Goal: Task Accomplishment & Management: Manage account settings

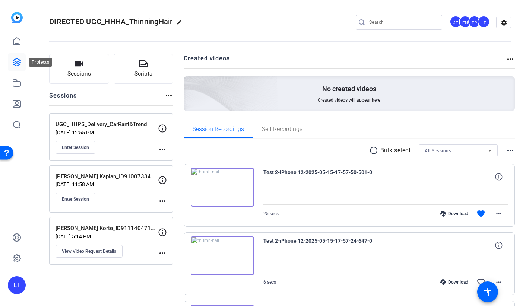
click at [16, 61] on icon at bounding box center [16, 62] width 9 height 9
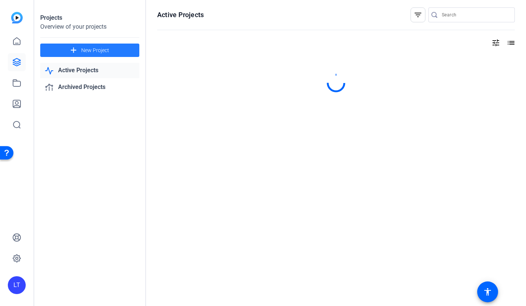
click at [78, 48] on mat-icon "add" at bounding box center [73, 50] width 9 height 9
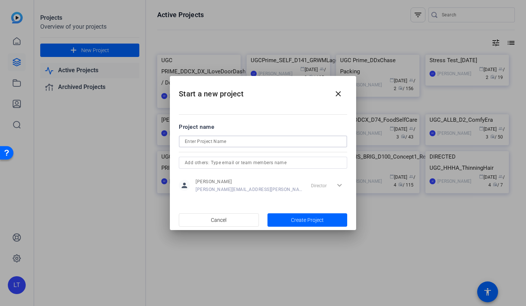
click at [196, 141] on input at bounding box center [263, 141] width 156 height 9
click at [195, 142] on input at bounding box center [263, 141] width 156 height 9
paste input "9850617381"
type input "9850617381"
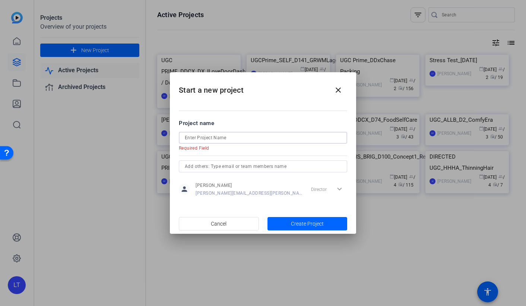
paste input "UGC_DDCX_D79_ASMR POV Mukbang + Food Review"
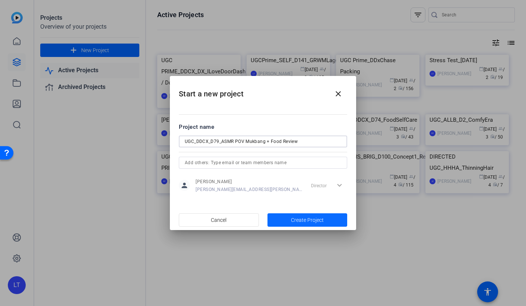
type input "UGC_DDCX_D79_ASMR POV Mukbang + Food Review"
click at [294, 220] on span "Create Project" at bounding box center [307, 220] width 33 height 8
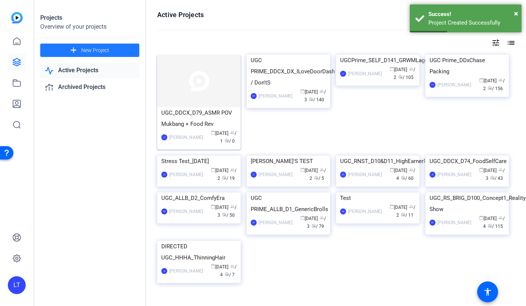
click at [191, 88] on img at bounding box center [198, 81] width 83 height 52
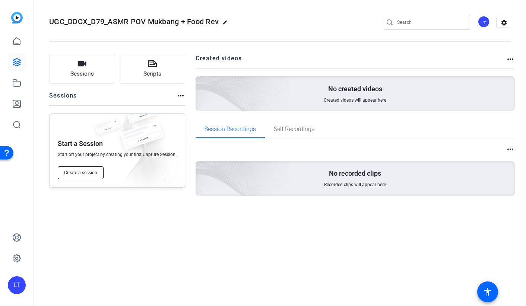
click at [65, 175] on span "Create a session" at bounding box center [80, 173] width 33 height 6
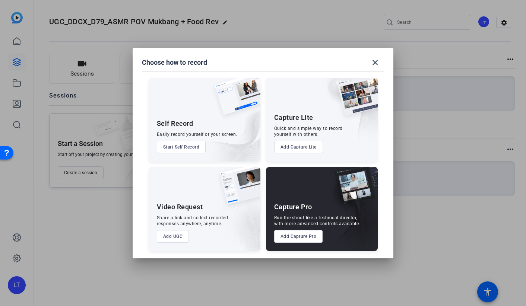
click at [284, 239] on button "Add Capture Pro" at bounding box center [298, 236] width 49 height 13
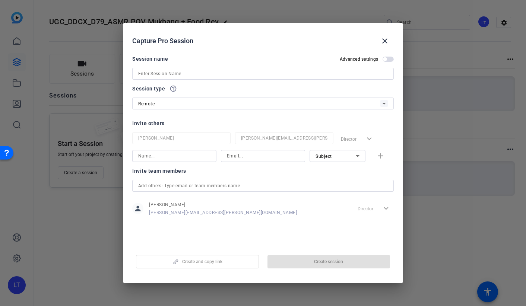
click at [153, 75] on input at bounding box center [262, 73] width 249 height 9
paste input "UGC_DDCX_D79_ASMR POV Mukbang + Food Review"
type input "UGC_DDCX_D79_ASMR POV Mukbang + Food Review"
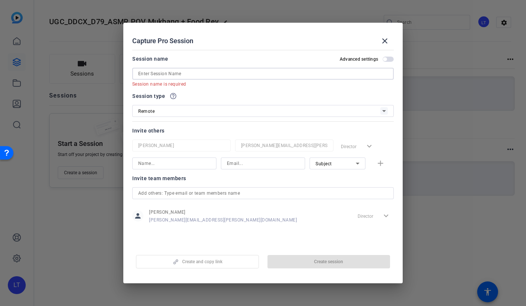
paste input "9850617381"
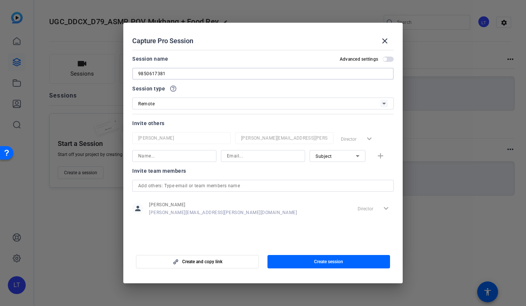
type input "9850617381"
click at [188, 100] on div "Remote" at bounding box center [259, 103] width 242 height 9
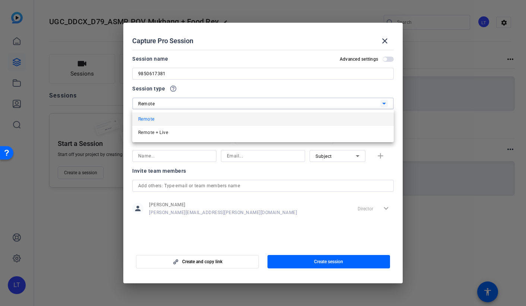
click at [188, 102] on div at bounding box center [263, 153] width 526 height 306
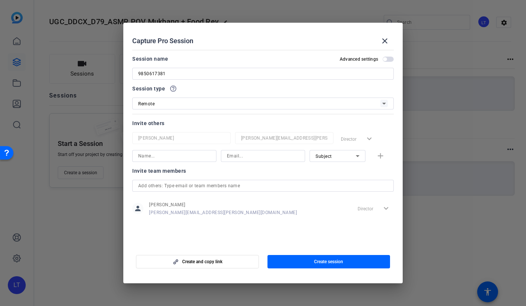
click at [171, 158] on input at bounding box center [174, 155] width 72 height 9
click at [160, 185] on div "Invite team members person [PERSON_NAME] [PERSON_NAME][EMAIL_ADDRESS][PERSON_NA…" at bounding box center [262, 195] width 261 height 59
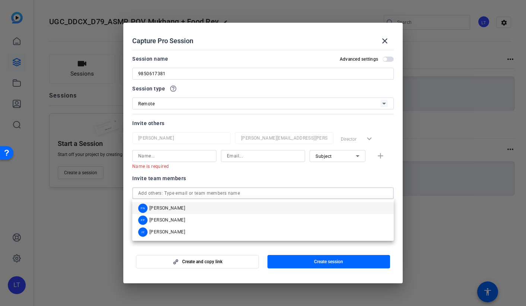
click at [168, 207] on span "[PERSON_NAME]" at bounding box center [167, 208] width 36 height 6
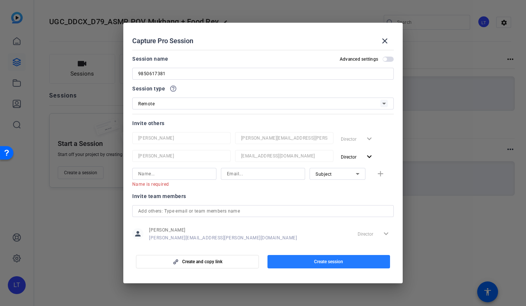
click at [291, 261] on span "button" at bounding box center [328, 262] width 123 height 18
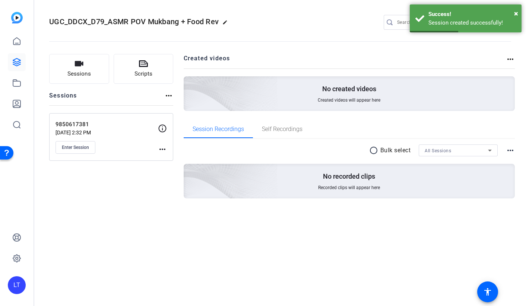
click at [103, 128] on div "9850617381 [DATE] 2:32 PM Enter Session" at bounding box center [106, 136] width 102 height 33
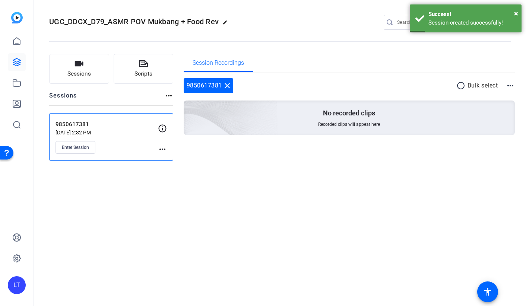
click at [161, 151] on mat-icon "more_horiz" at bounding box center [162, 149] width 9 height 9
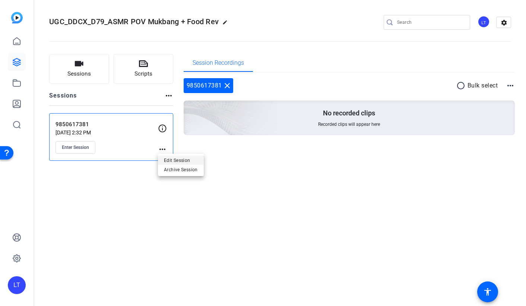
click at [163, 157] on button "Edit Session" at bounding box center [181, 160] width 46 height 9
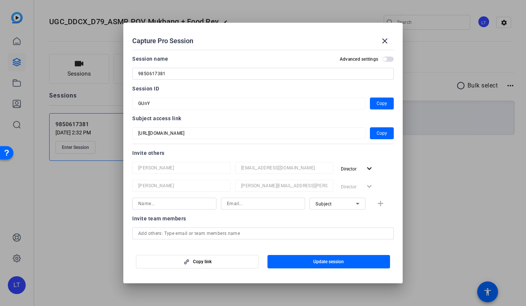
click at [171, 76] on input "9850617381" at bounding box center [262, 73] width 249 height 9
paste input "[PERSON_NAME]"
type input "9850617381 - [PERSON_NAME]"
click at [291, 261] on span "button" at bounding box center [328, 262] width 123 height 18
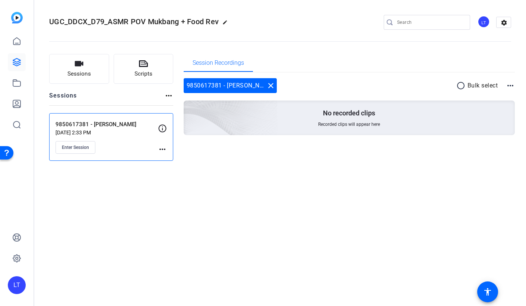
click at [151, 205] on div "UGC_DDCX_D79_ASMR POV Mukbang + Food Rev edit LT settings Sessions Scripts Sess…" at bounding box center [279, 153] width 491 height 306
click at [67, 146] on span "Enter Session" at bounding box center [75, 147] width 27 height 6
click at [90, 74] on span "Sessions" at bounding box center [78, 74] width 23 height 9
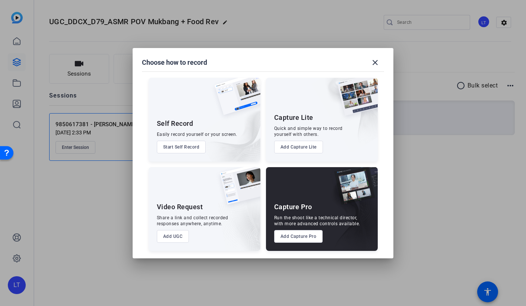
click at [251, 45] on div at bounding box center [263, 153] width 526 height 306
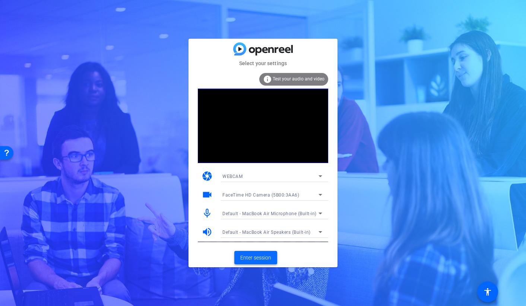
click at [245, 259] on span "Enter session" at bounding box center [255, 258] width 31 height 8
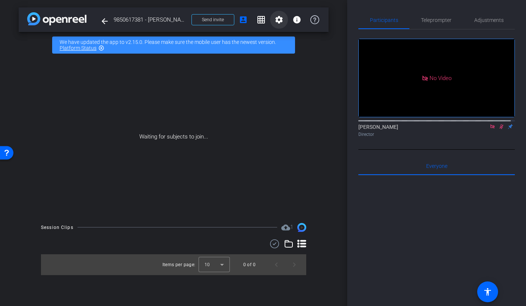
click at [278, 20] on mat-icon "settings" at bounding box center [278, 19] width 9 height 9
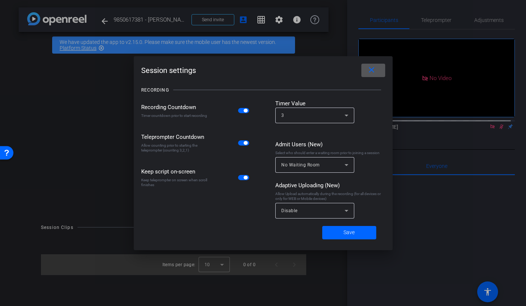
click at [287, 211] on span "Disable" at bounding box center [289, 210] width 16 height 5
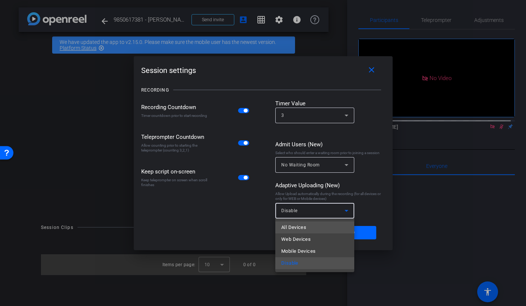
click at [288, 224] on span "All Devices" at bounding box center [293, 227] width 25 height 9
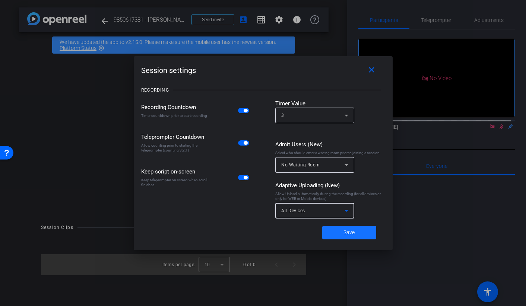
click at [336, 234] on span at bounding box center [349, 233] width 54 height 18
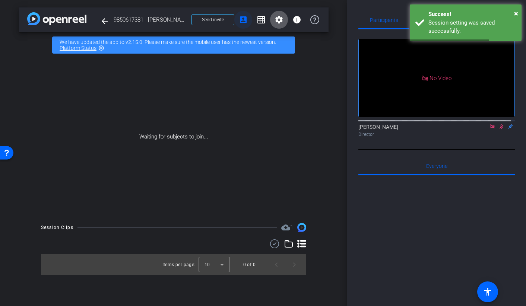
click at [241, 22] on mat-icon "account_box" at bounding box center [243, 19] width 9 height 9
click at [199, 22] on span at bounding box center [213, 20] width 42 height 18
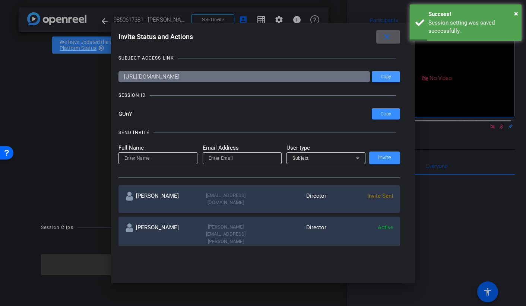
click at [379, 80] on span at bounding box center [385, 77] width 28 height 18
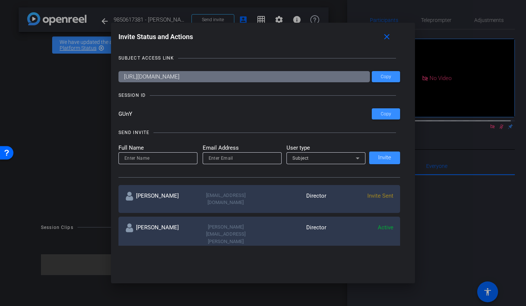
drag, startPoint x: 136, startPoint y: 112, endPoint x: 113, endPoint y: 112, distance: 23.1
click at [113, 112] on div "Invite Status and Actions close SUBJECT ACCESS LINK https://capture.openreel.co…" at bounding box center [263, 138] width 304 height 230
click at [37, 116] on div at bounding box center [263, 153] width 526 height 306
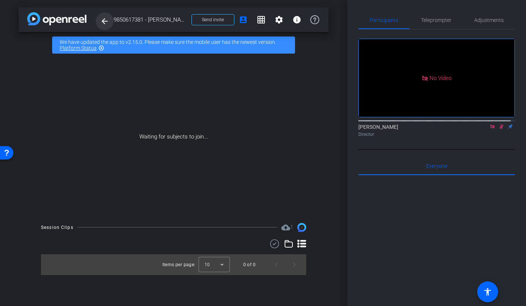
click at [106, 20] on mat-icon "arrow_back" at bounding box center [104, 21] width 9 height 9
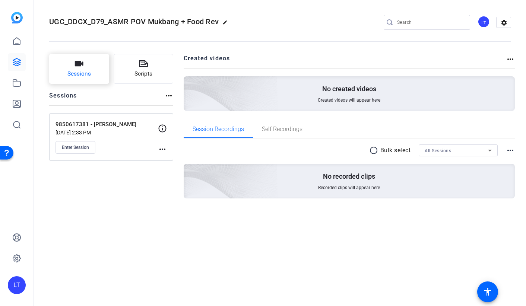
click at [62, 64] on button "Sessions" at bounding box center [79, 69] width 60 height 30
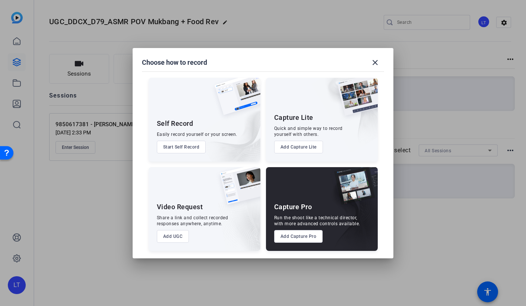
click at [289, 210] on div "Capture Pro" at bounding box center [293, 206] width 38 height 9
click at [287, 233] on button "Add Capture Pro" at bounding box center [298, 236] width 49 height 13
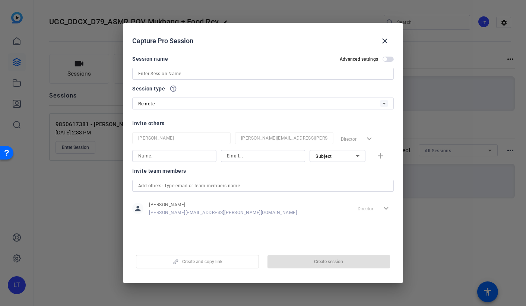
click at [185, 73] on input at bounding box center [262, 73] width 249 height 9
paste input "9850617381"
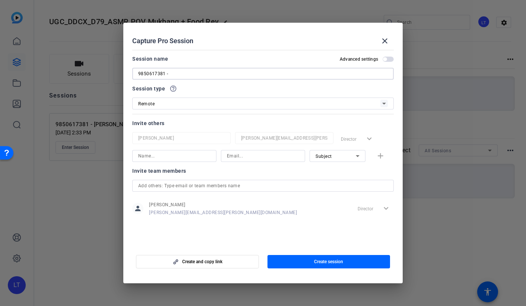
paste input "Patricio Manzotti"
type input "9850617381 - Patricio Manzotti"
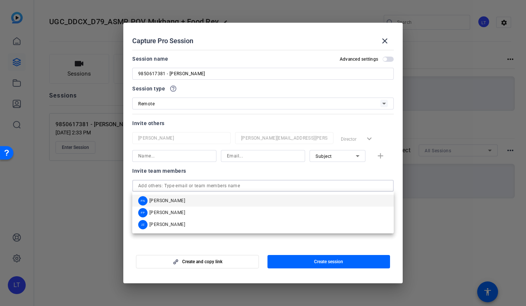
click at [156, 183] on input "text" at bounding box center [262, 185] width 249 height 9
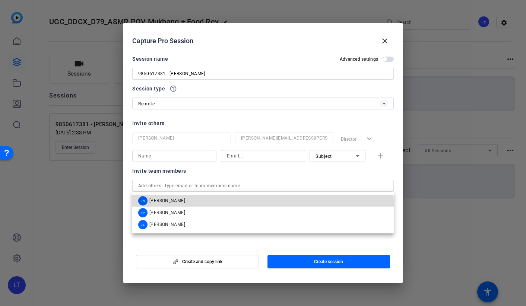
click at [162, 203] on span "[PERSON_NAME]" at bounding box center [167, 201] width 36 height 6
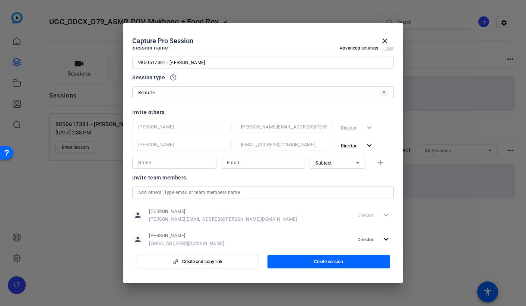
scroll to position [29, 0]
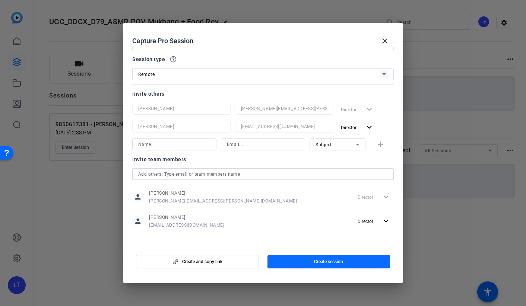
click at [323, 263] on span "Create session" at bounding box center [328, 262] width 29 height 6
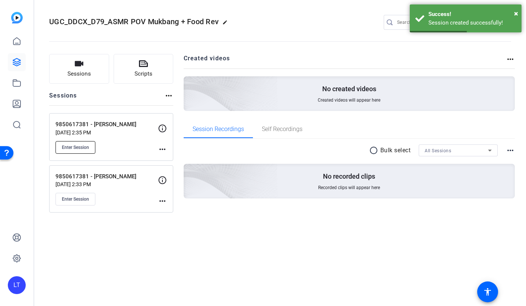
click at [72, 146] on span "Enter Session" at bounding box center [75, 147] width 27 height 6
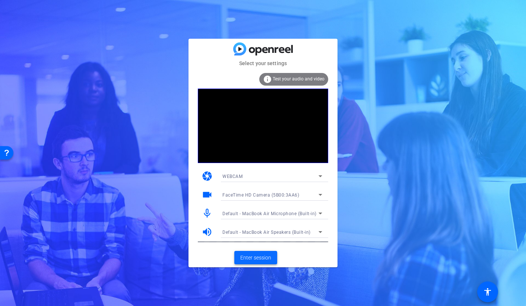
click at [248, 259] on span "Enter session" at bounding box center [255, 258] width 31 height 8
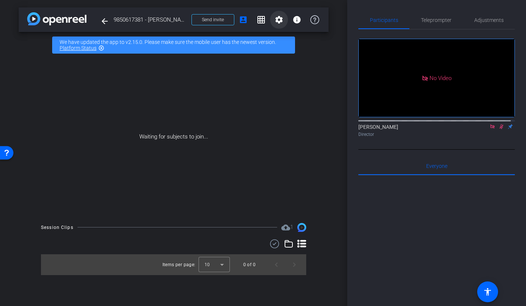
click at [277, 18] on mat-icon "settings" at bounding box center [278, 19] width 9 height 9
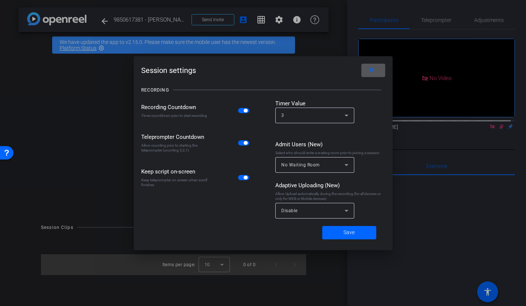
click at [310, 209] on div "Disable" at bounding box center [312, 210] width 63 height 9
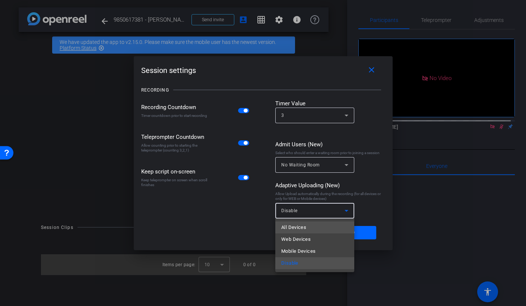
click at [309, 224] on mat-option "All Devices" at bounding box center [314, 227] width 79 height 12
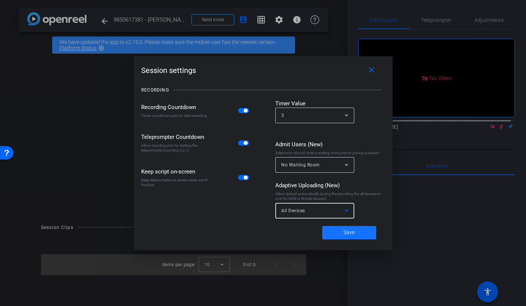
click at [344, 233] on span "Save" at bounding box center [348, 233] width 11 height 8
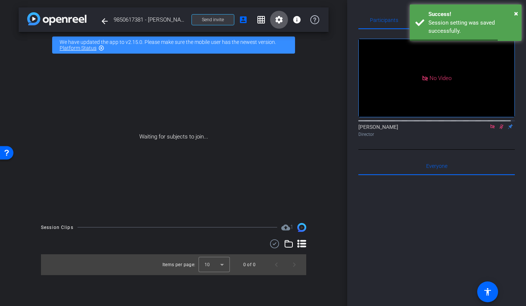
click at [193, 20] on span at bounding box center [213, 20] width 42 height 18
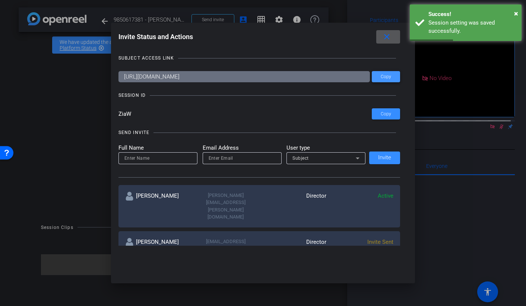
click at [376, 76] on span at bounding box center [385, 77] width 28 height 18
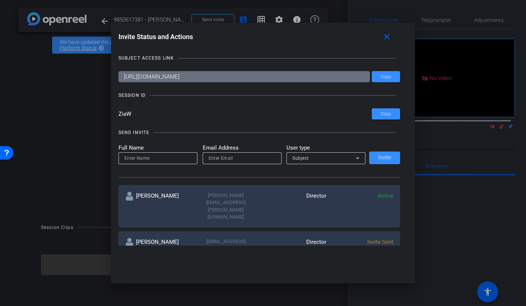
drag, startPoint x: 124, startPoint y: 115, endPoint x: 113, endPoint y: 113, distance: 11.0
click at [113, 113] on div "Invite Status and Actions close SUBJECT ACCESS LINK https://capture.openreel.co…" at bounding box center [263, 138] width 304 height 230
click at [29, 75] on div at bounding box center [263, 153] width 526 height 306
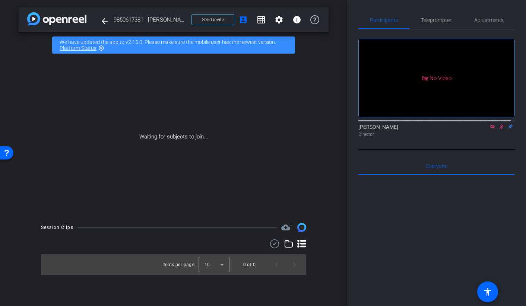
click at [128, 19] on span "9850617381 - Patricio Manzotti" at bounding box center [150, 19] width 73 height 15
drag, startPoint x: 149, startPoint y: 19, endPoint x: 194, endPoint y: 19, distance: 44.7
click at [194, 19] on div "arrow_back 9850617381 - Patricio Manzotti Back to project Send invite account_b…" at bounding box center [174, 19] width 310 height 25
click at [165, 19] on span "9850617381 - Patricio Manzotti" at bounding box center [150, 19] width 73 height 15
click at [103, 22] on mat-icon "arrow_back" at bounding box center [104, 21] width 9 height 9
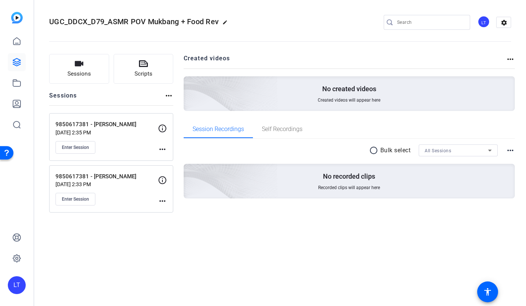
drag, startPoint x: 92, startPoint y: 124, endPoint x: 135, endPoint y: 124, distance: 43.5
click at [135, 124] on p "9850617381 - Patricio Manzotti" at bounding box center [106, 124] width 102 height 9
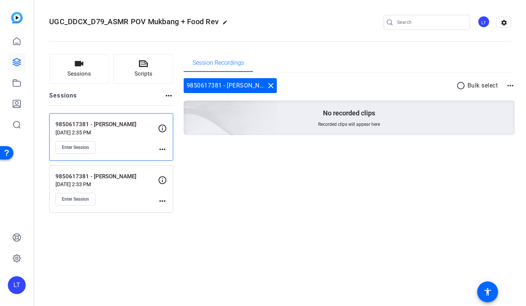
copy p "Patricio Manzotti"
click at [244, 220] on div "Sessions Scripts Sessions more_horiz 9850617381 - Patricio Manzotti Sep 01, 202…" at bounding box center [279, 133] width 491 height 177
